Goal: Check status: Check status

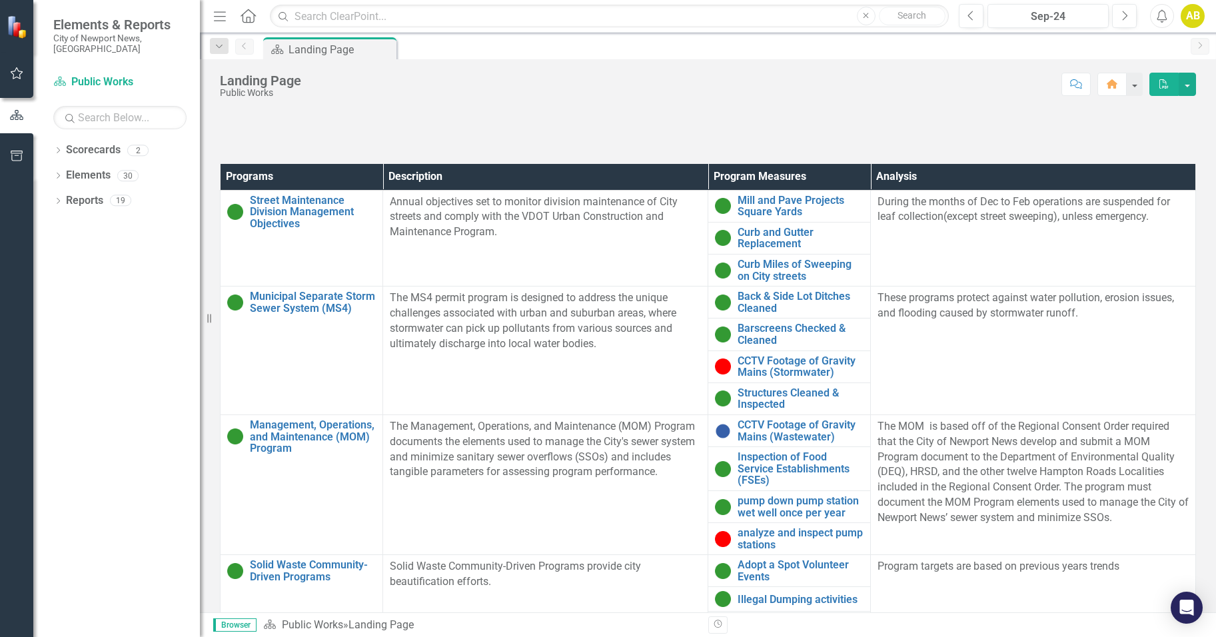
scroll to position [333, 0]
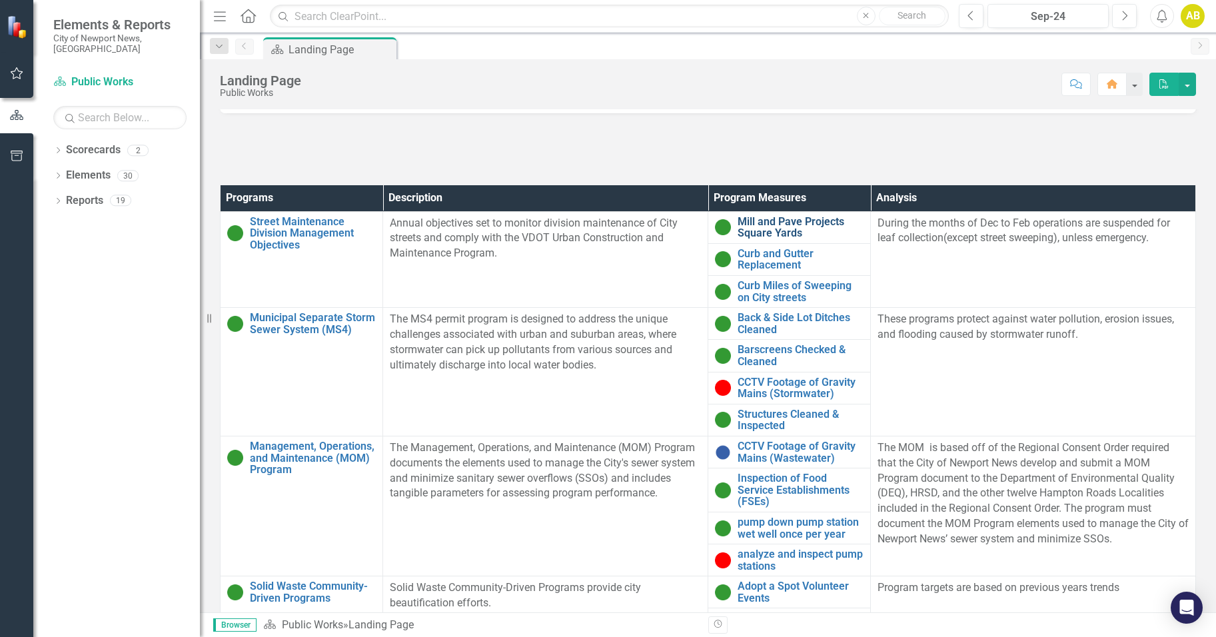
click at [767, 229] on link "Mill and Pave Projects Square Yards" at bounding box center [801, 227] width 126 height 23
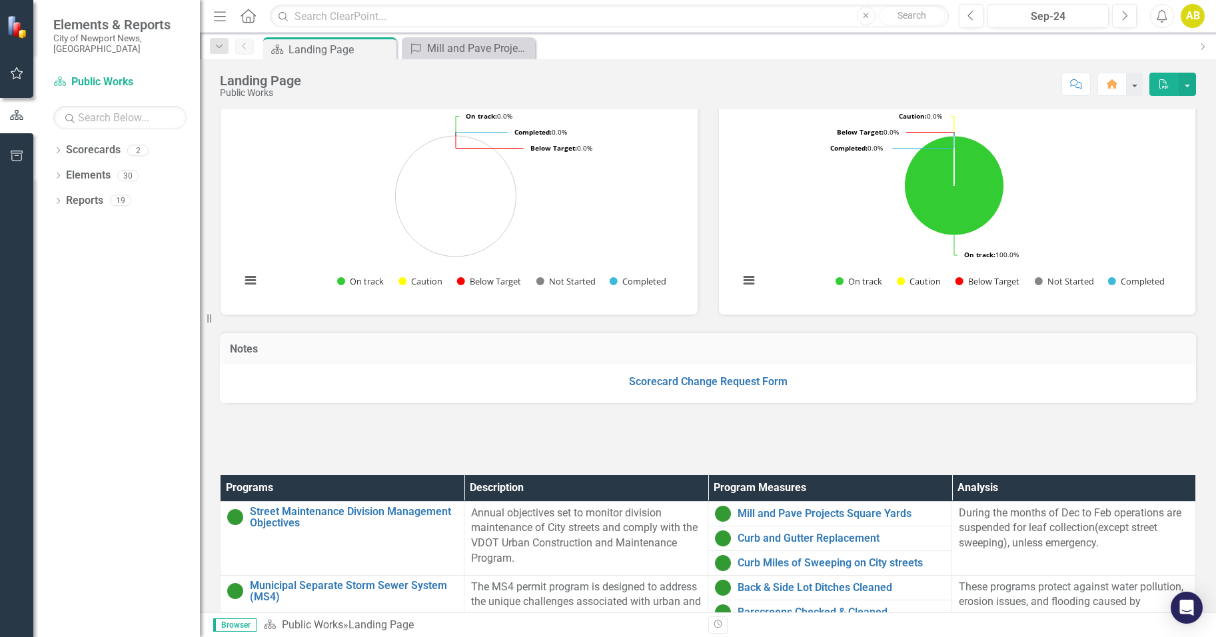
scroll to position [67, 0]
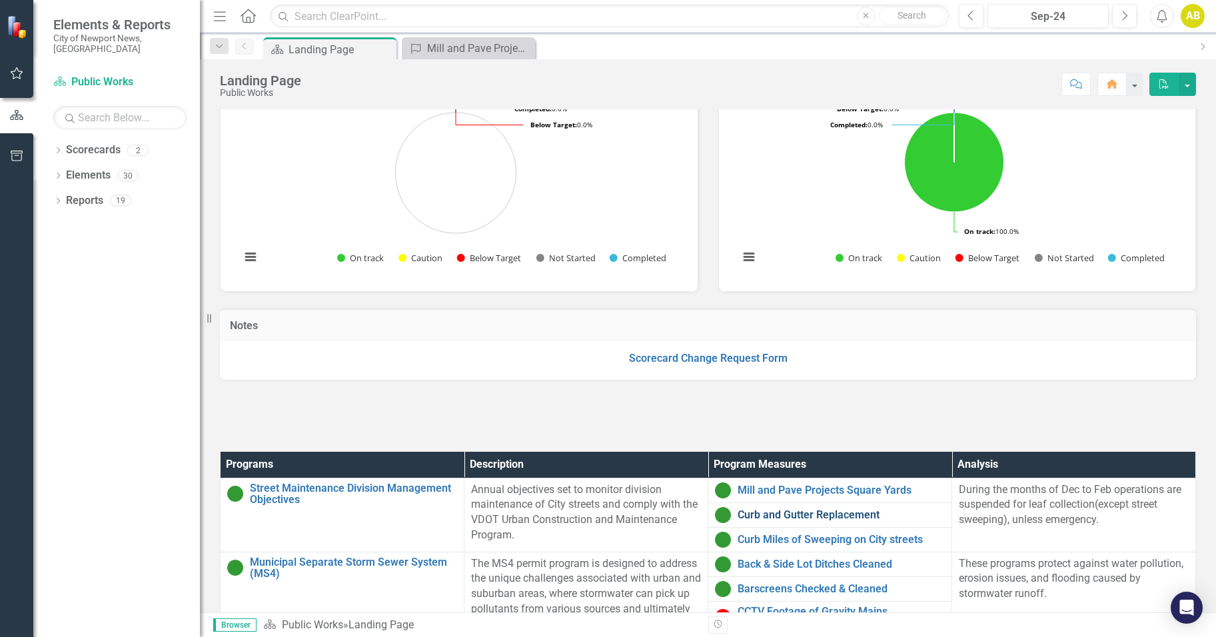
click at [779, 521] on link "Curb and Gutter Replacement" at bounding box center [841, 515] width 207 height 12
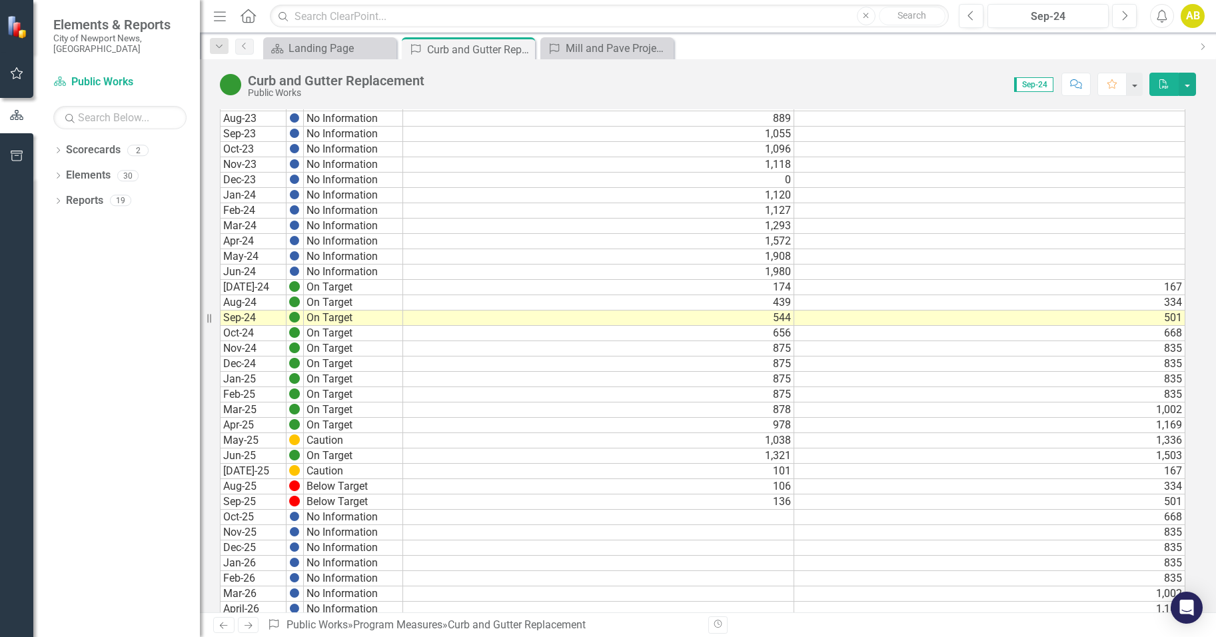
scroll to position [648, 0]
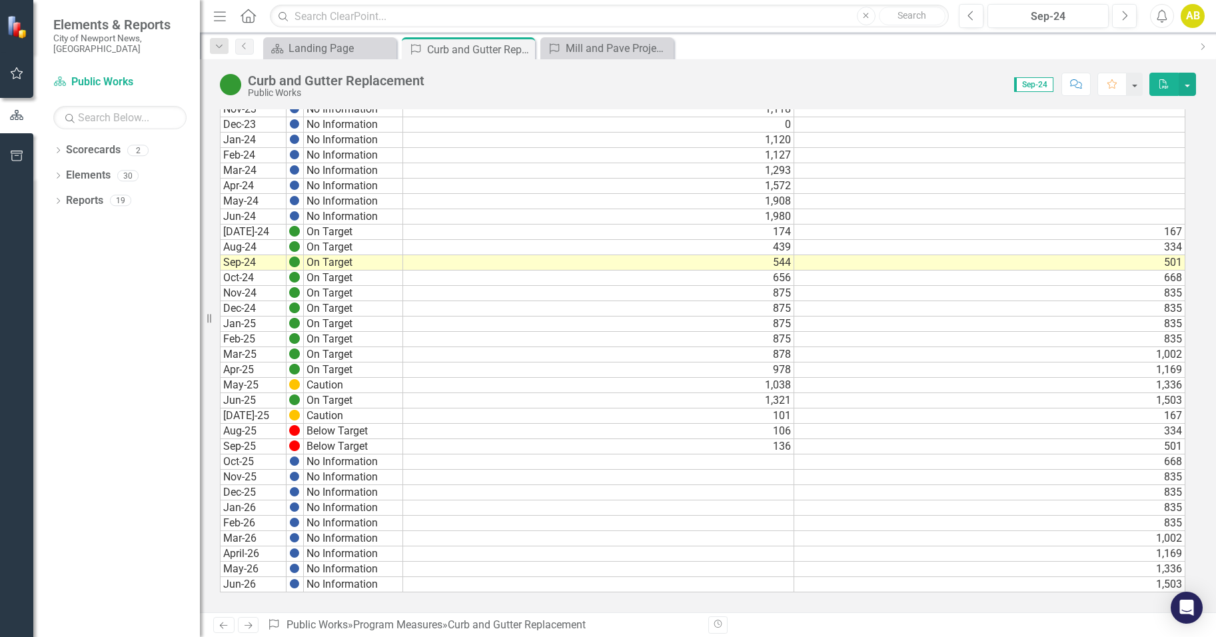
click at [258, 384] on td "May-25" at bounding box center [253, 385] width 67 height 15
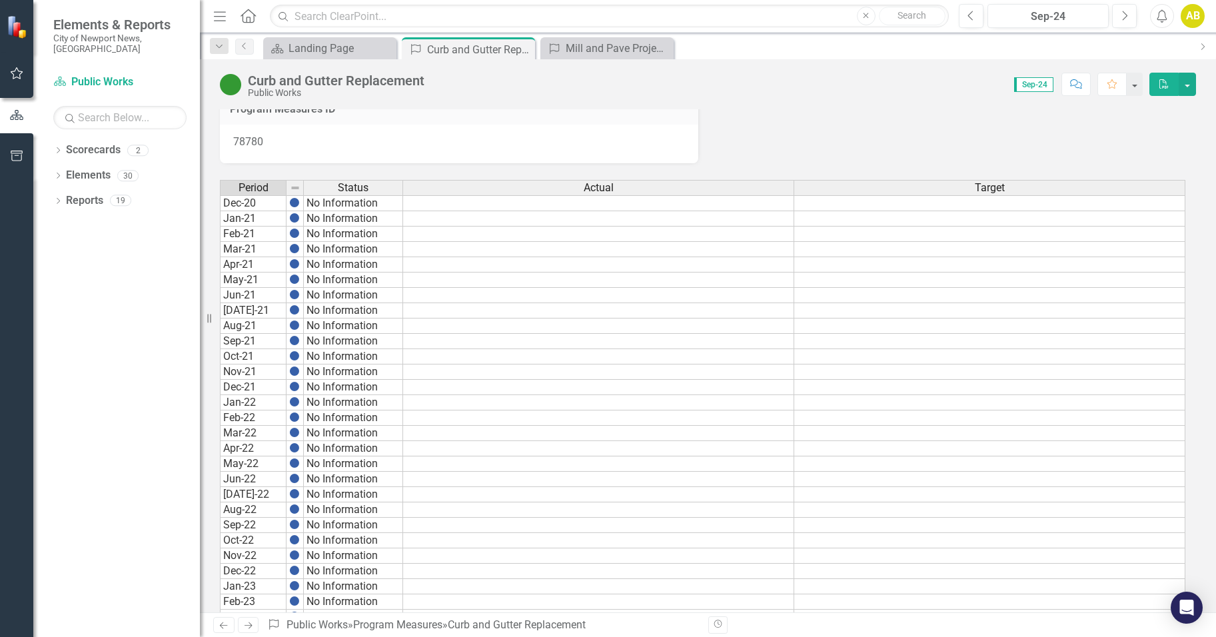
scroll to position [0, 0]
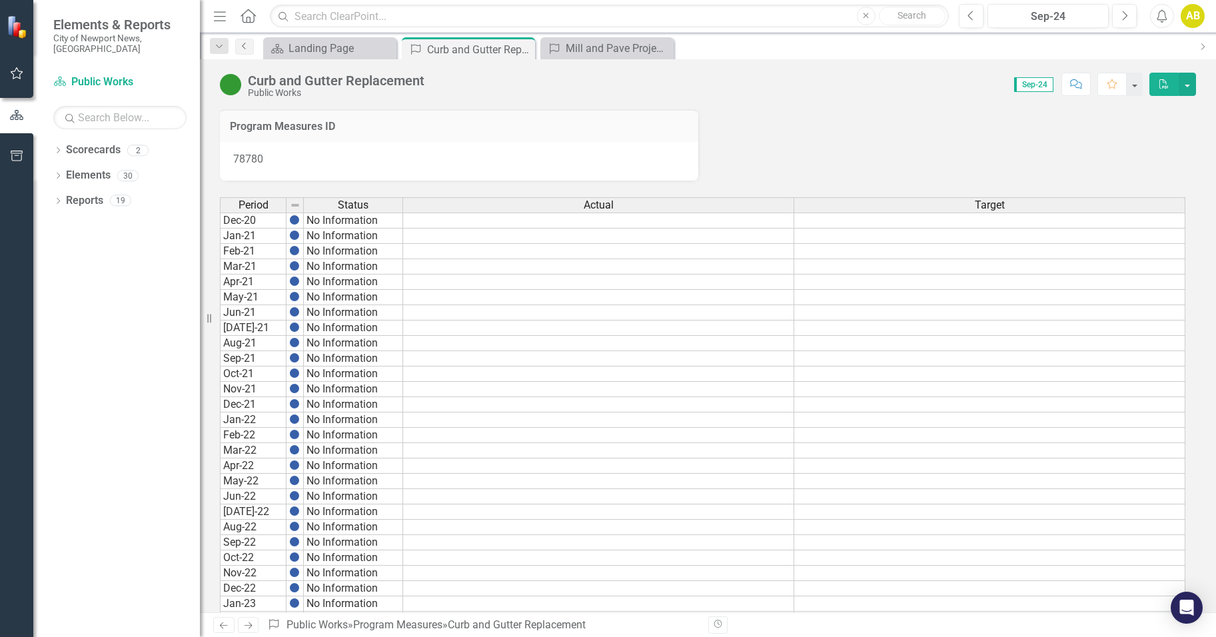
click at [243, 45] on icon "Previous" at bounding box center [244, 46] width 11 height 8
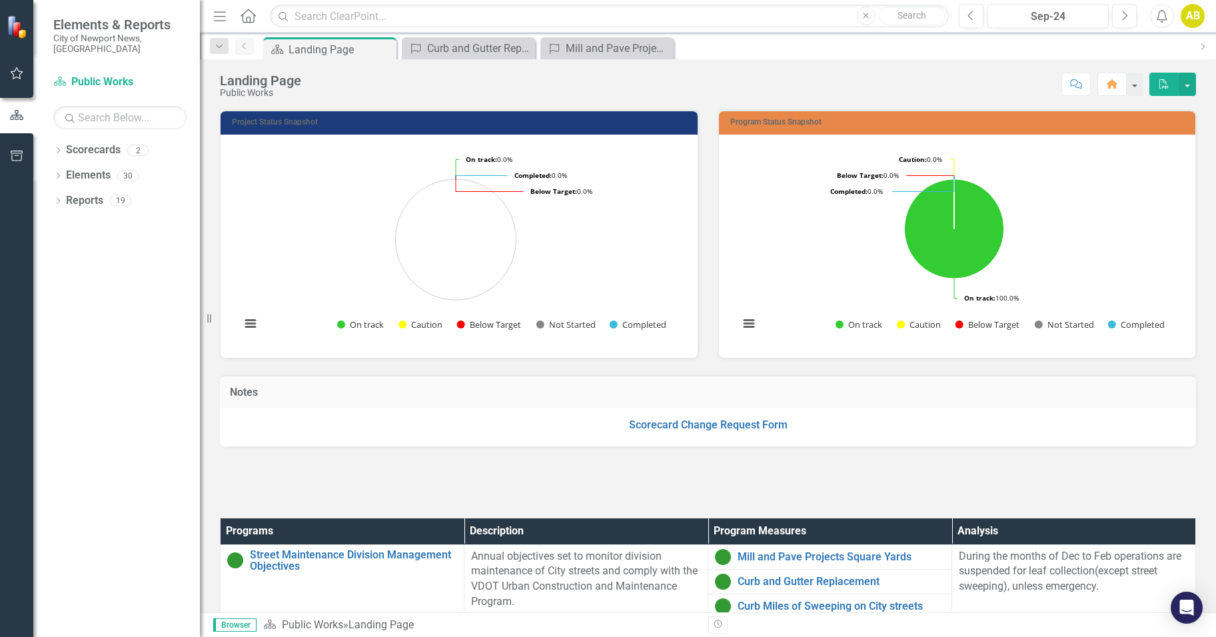
scroll to position [200, 0]
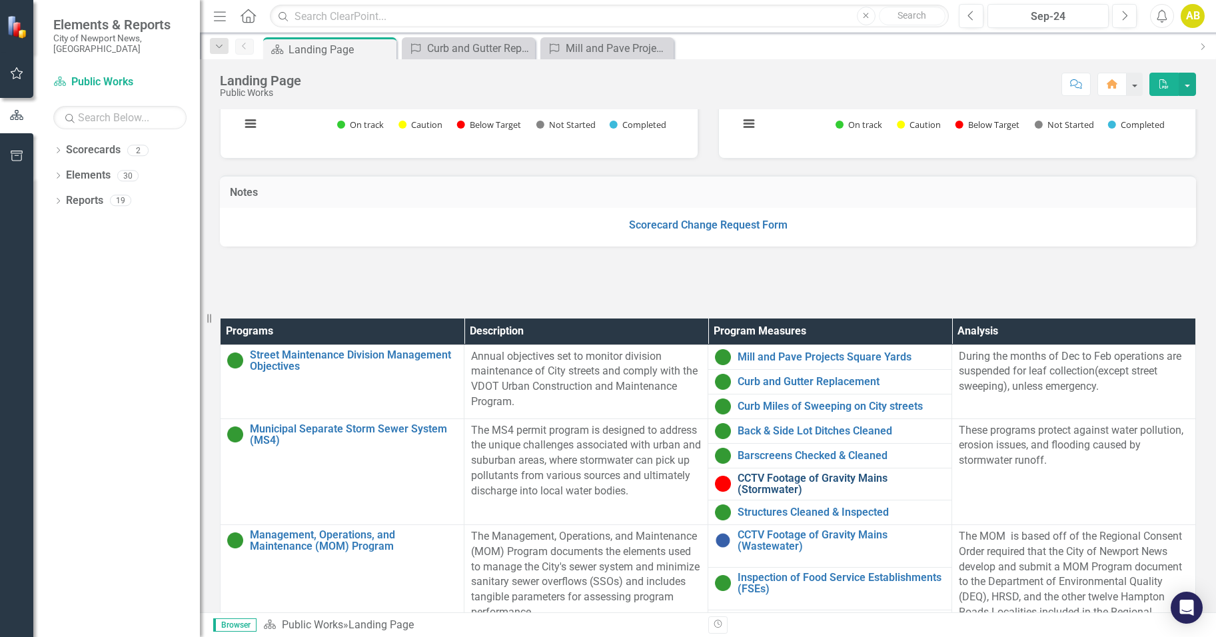
click at [776, 496] on link "CCTV Footage of Gravity Mains (Stormwater)" at bounding box center [841, 484] width 207 height 23
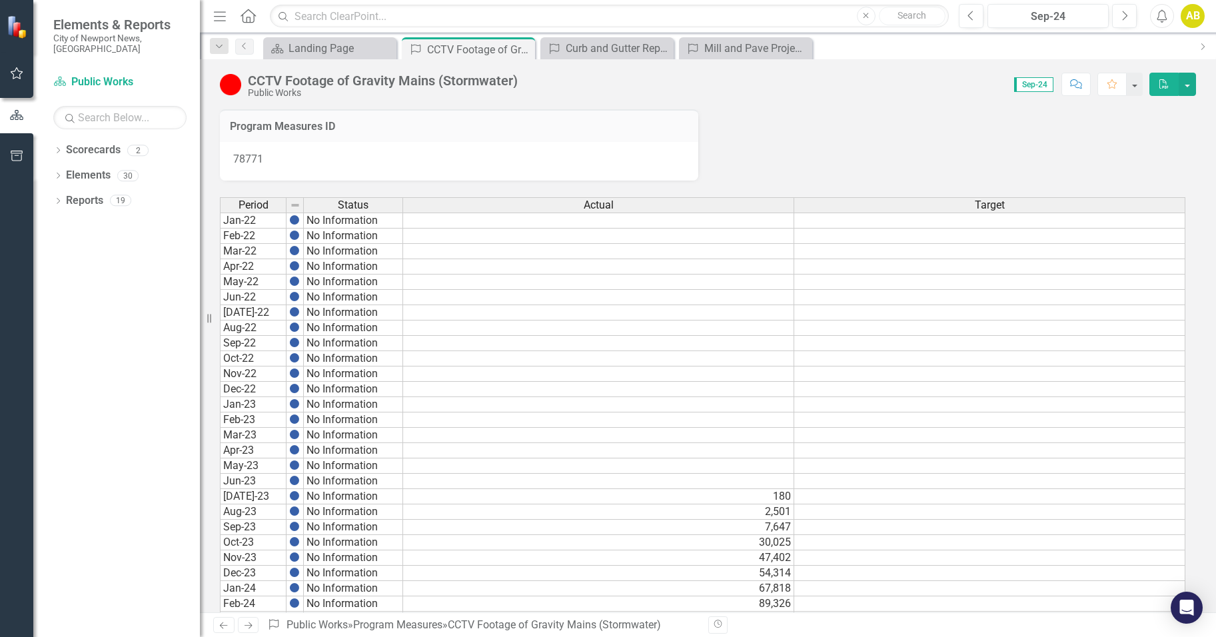
scroll to position [449, 0]
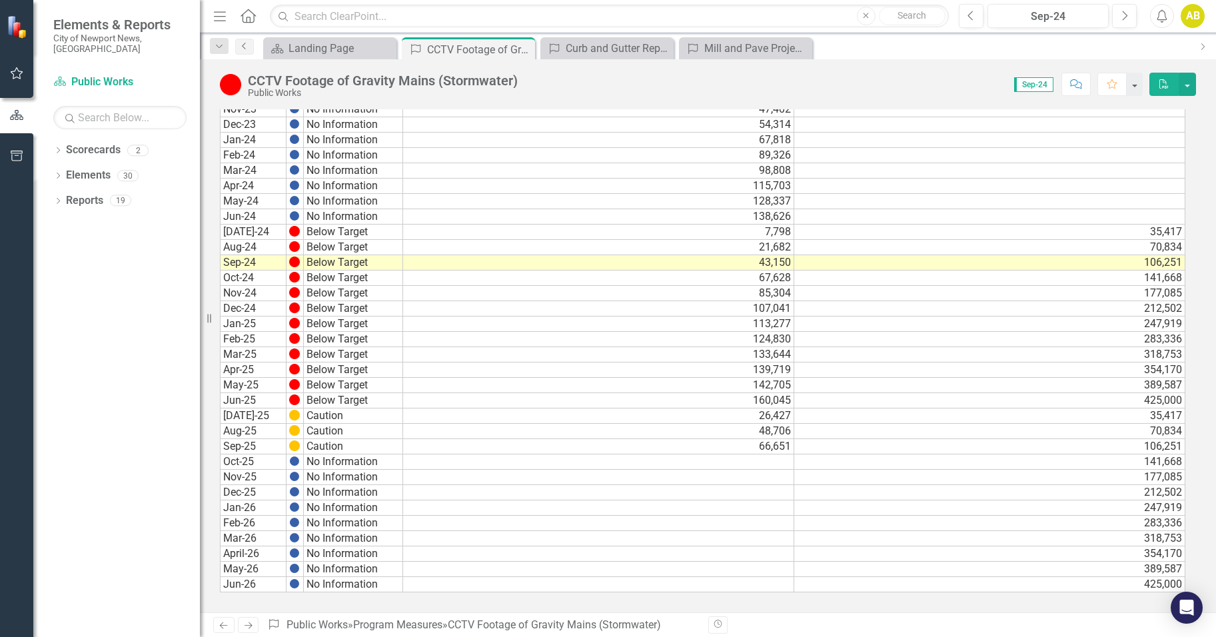
click at [247, 47] on icon "Previous" at bounding box center [244, 46] width 11 height 8
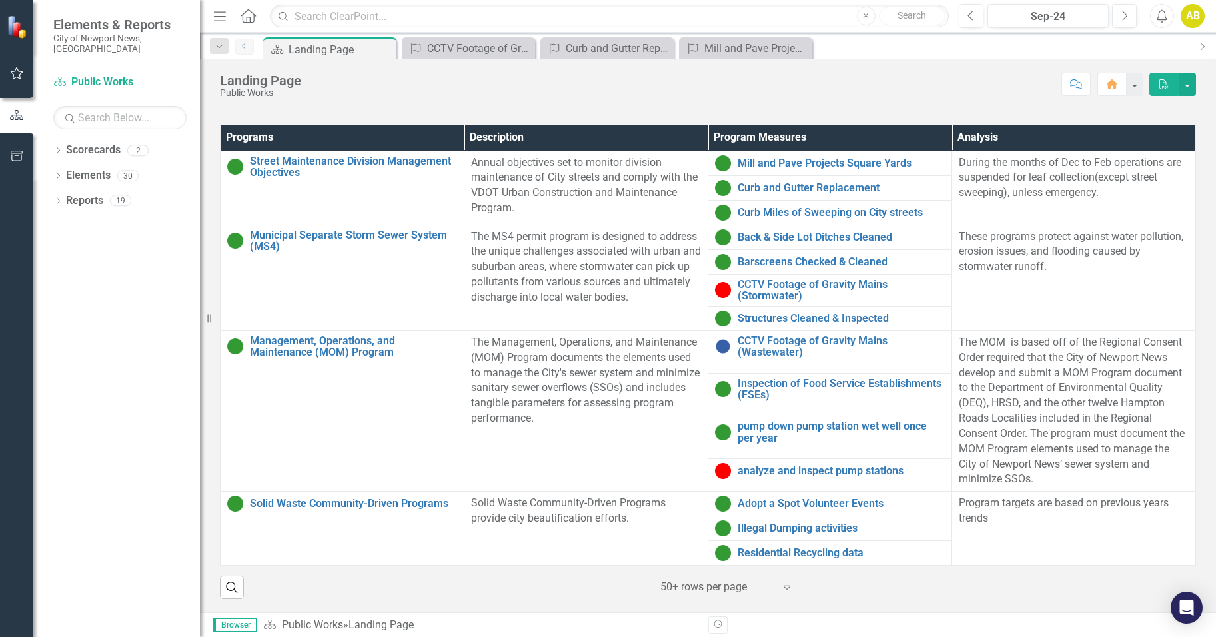
scroll to position [400, 0]
click at [758, 477] on link "analyze and inspect pump stations" at bounding box center [841, 471] width 207 height 12
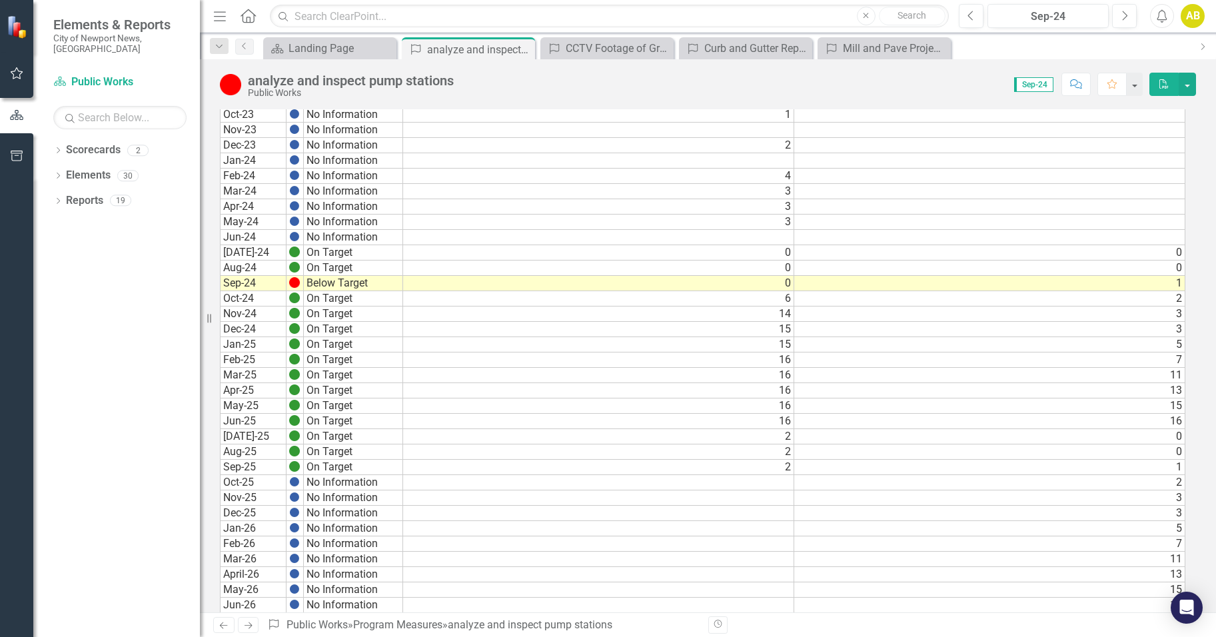
scroll to position [648, 0]
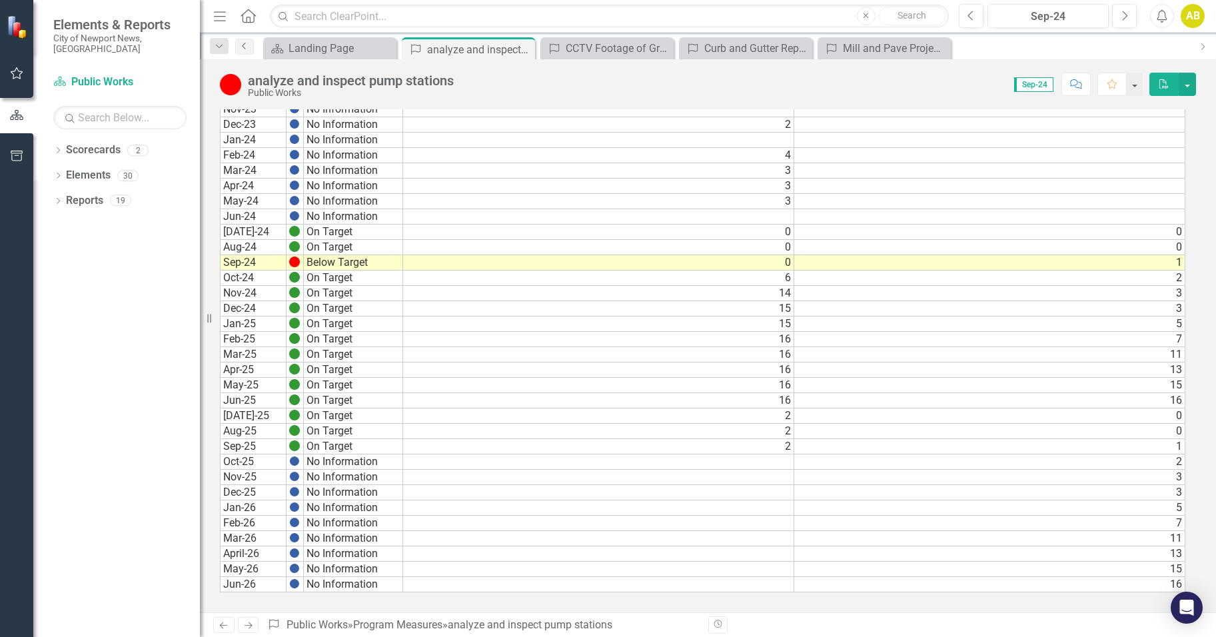
click at [246, 45] on icon "Previous" at bounding box center [244, 46] width 11 height 8
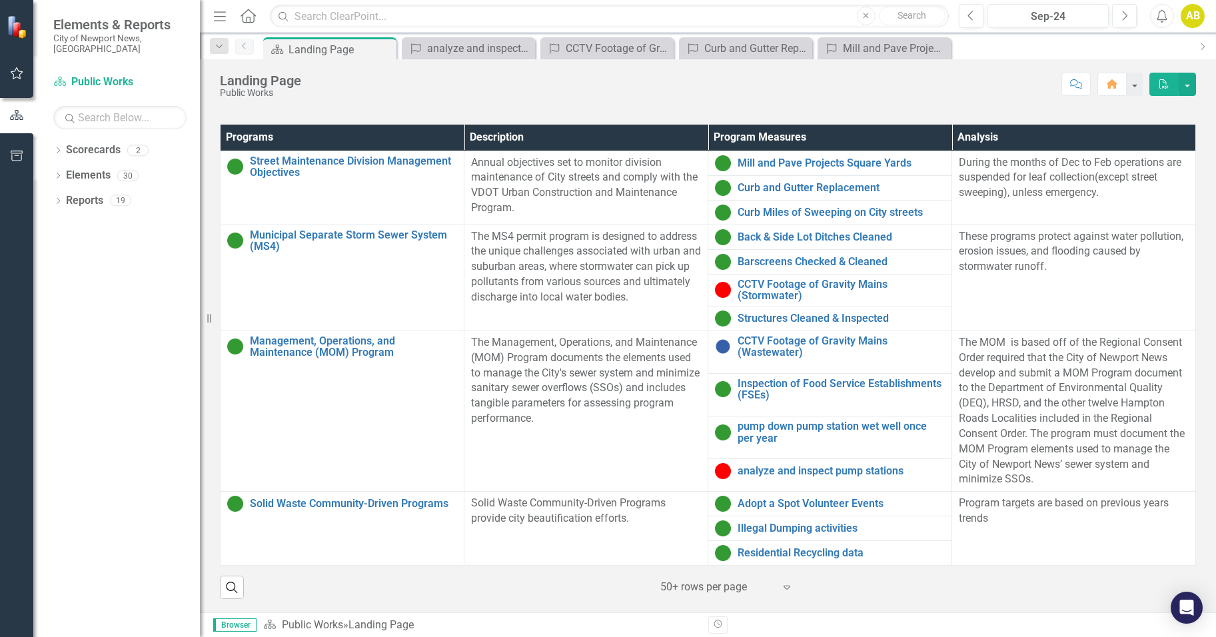
scroll to position [13, 0]
click at [767, 341] on link "CCTV Footage of Gravity Mains (Wastewater)" at bounding box center [841, 346] width 207 height 23
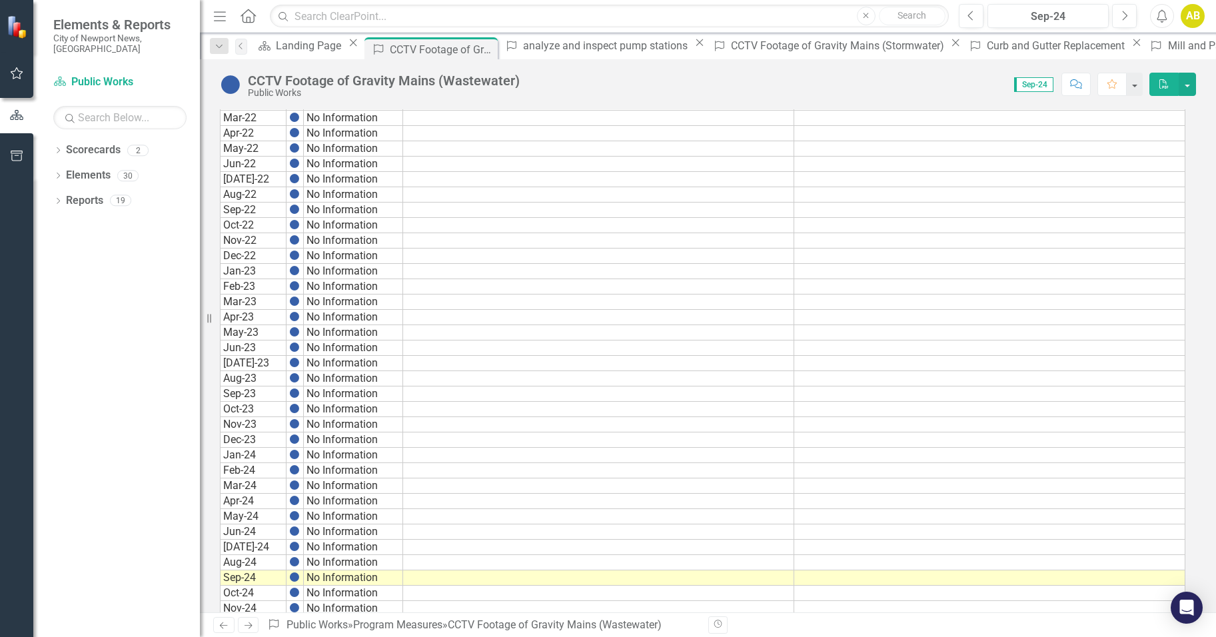
scroll to position [400, 0]
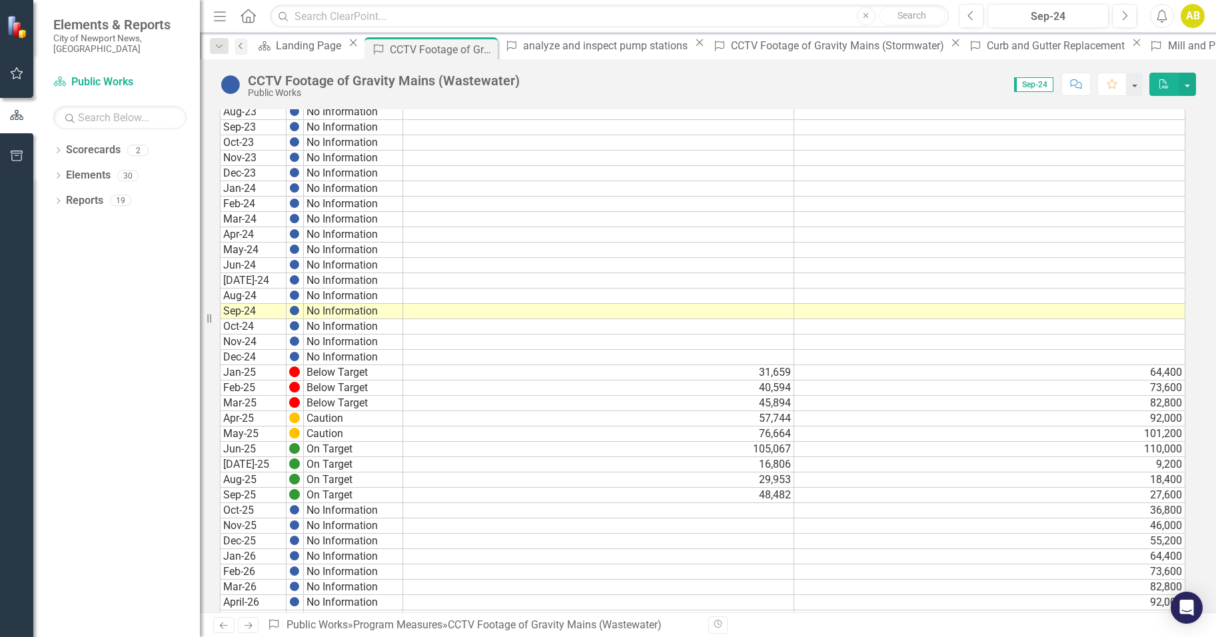
click at [240, 49] on icon "Previous" at bounding box center [241, 46] width 11 height 8
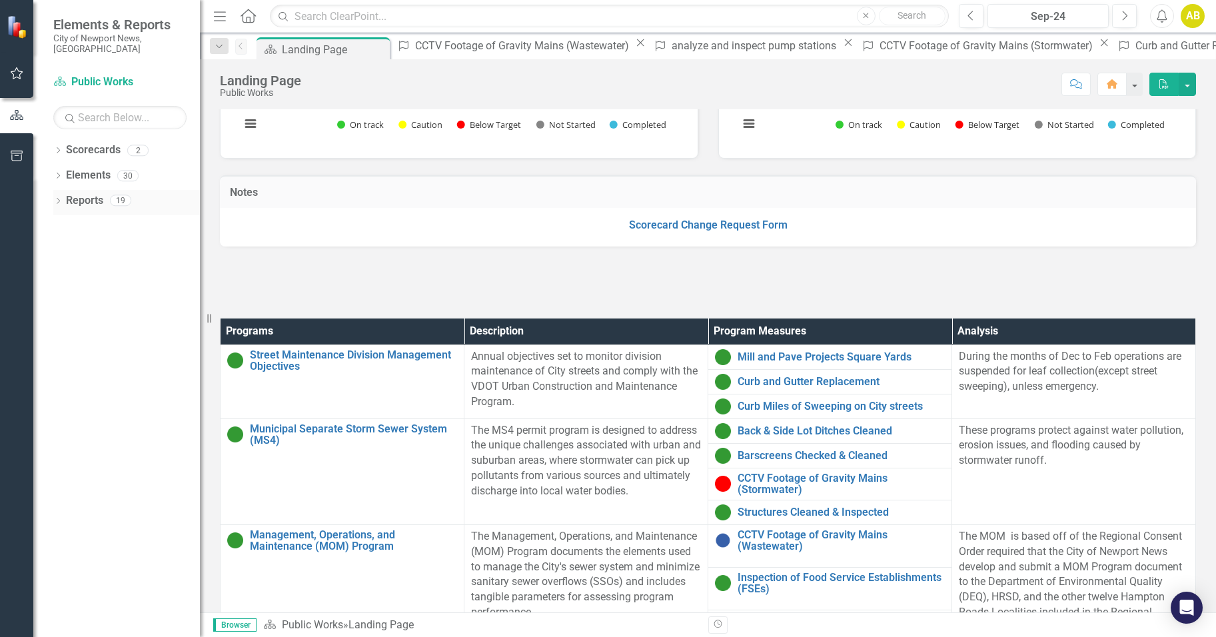
click at [121, 195] on div "19" at bounding box center [120, 200] width 21 height 11
click at [123, 170] on div "30" at bounding box center [127, 175] width 21 height 11
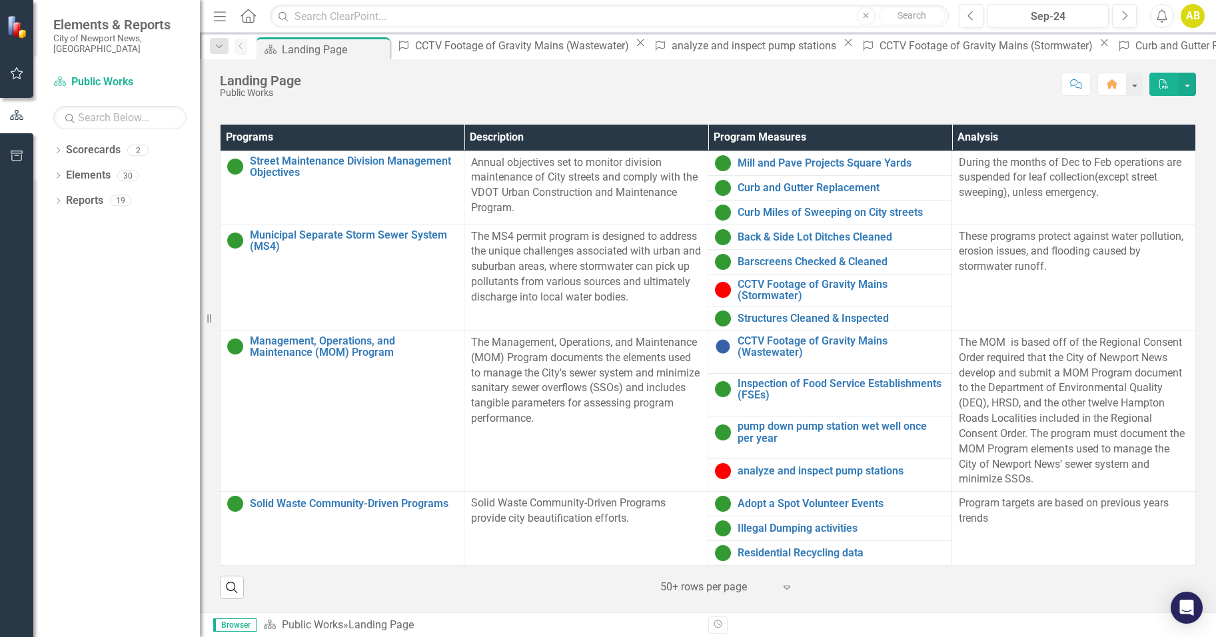
scroll to position [31, 0]
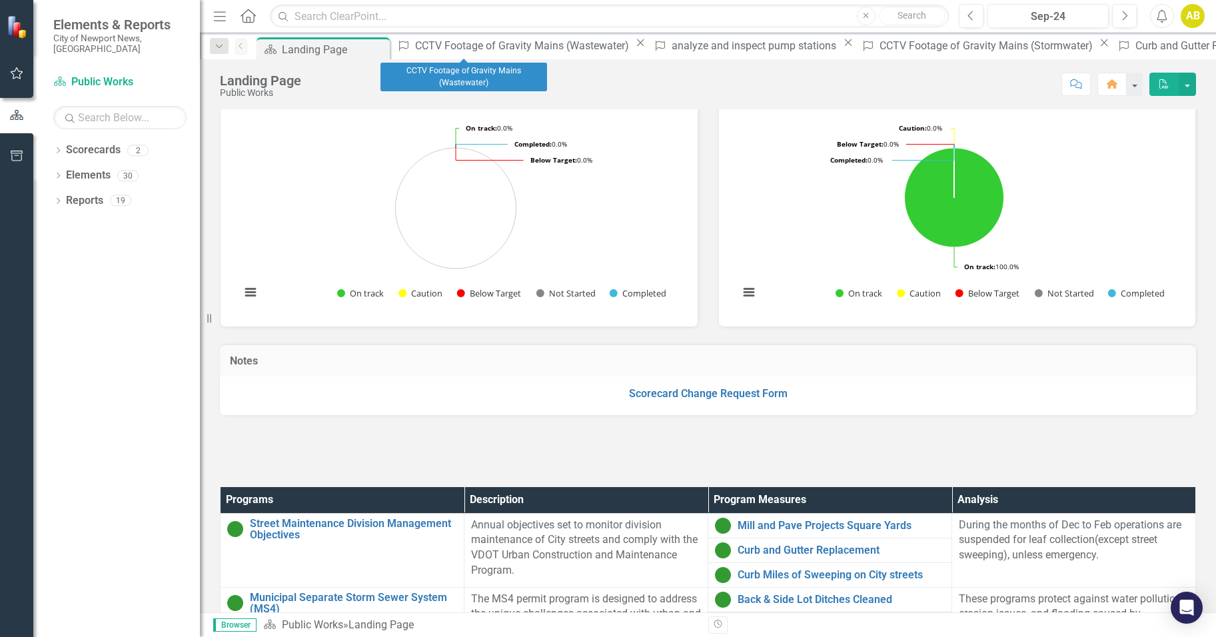
click at [634, 48] on icon "Close" at bounding box center [640, 42] width 13 height 11
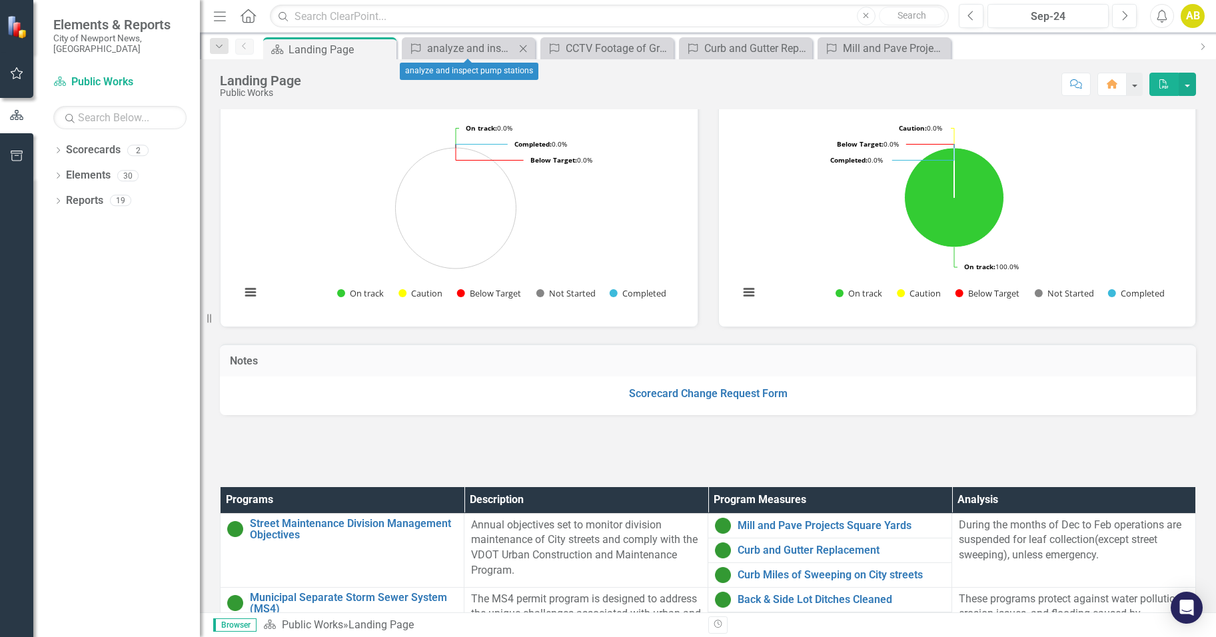
click at [531, 47] on div "Close" at bounding box center [523, 48] width 17 height 17
click at [0, 0] on div "Close" at bounding box center [0, 0] width 0 height 0
